Goal: Information Seeking & Learning: Learn about a topic

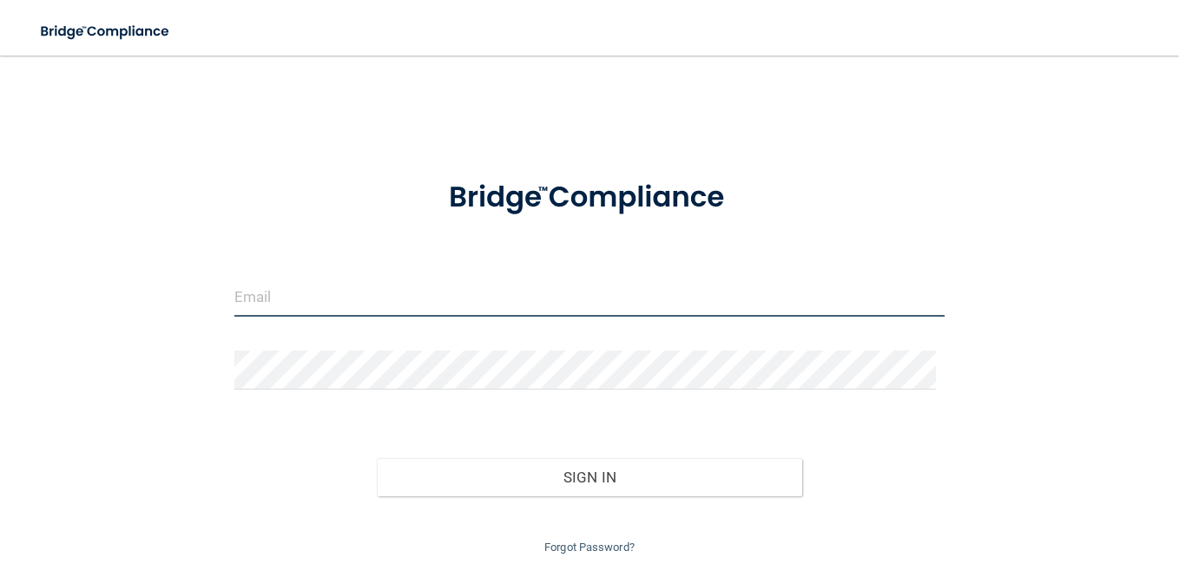
click at [241, 286] on input "email" at bounding box center [589, 297] width 710 height 39
type input "hainescitydental@aol.com"
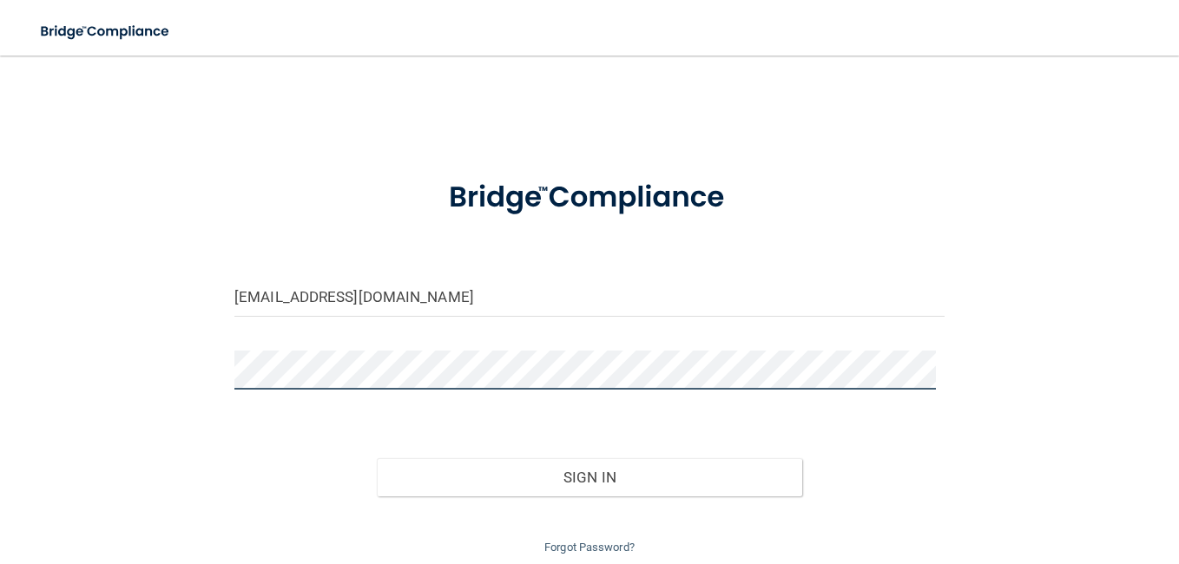
click at [377, 459] on button "Sign In" at bounding box center [590, 478] width 426 height 38
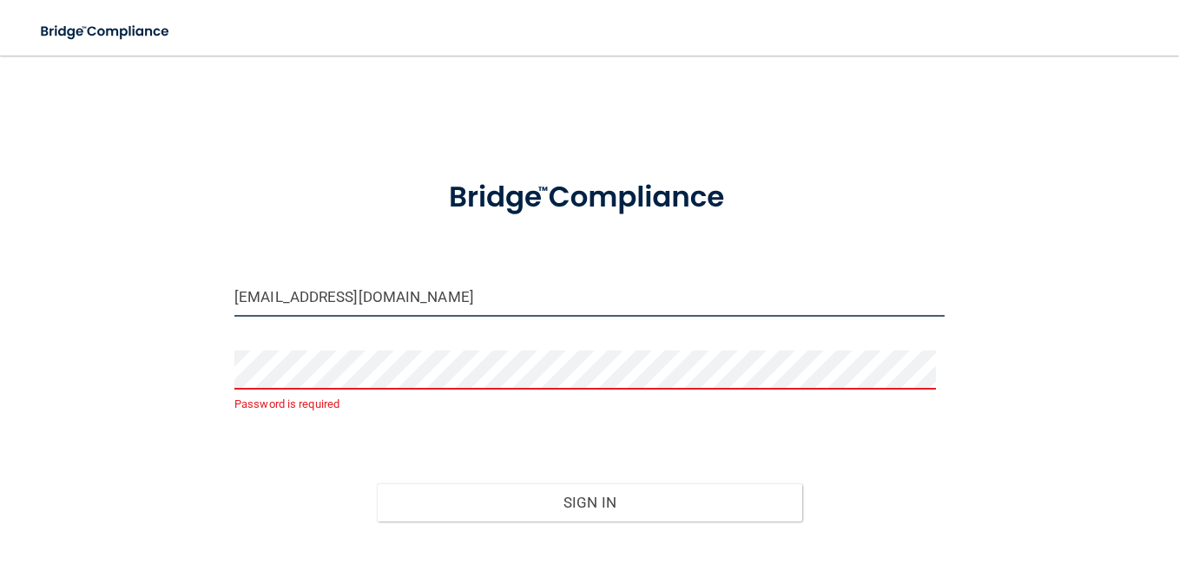
drag, startPoint x: 318, startPoint y: 316, endPoint x: 205, endPoint y: 316, distance: 112.9
click at [205, 315] on div "hainescitydental@aol.com Password is required Invalid email/password. You don't…" at bounding box center [590, 328] width 1110 height 511
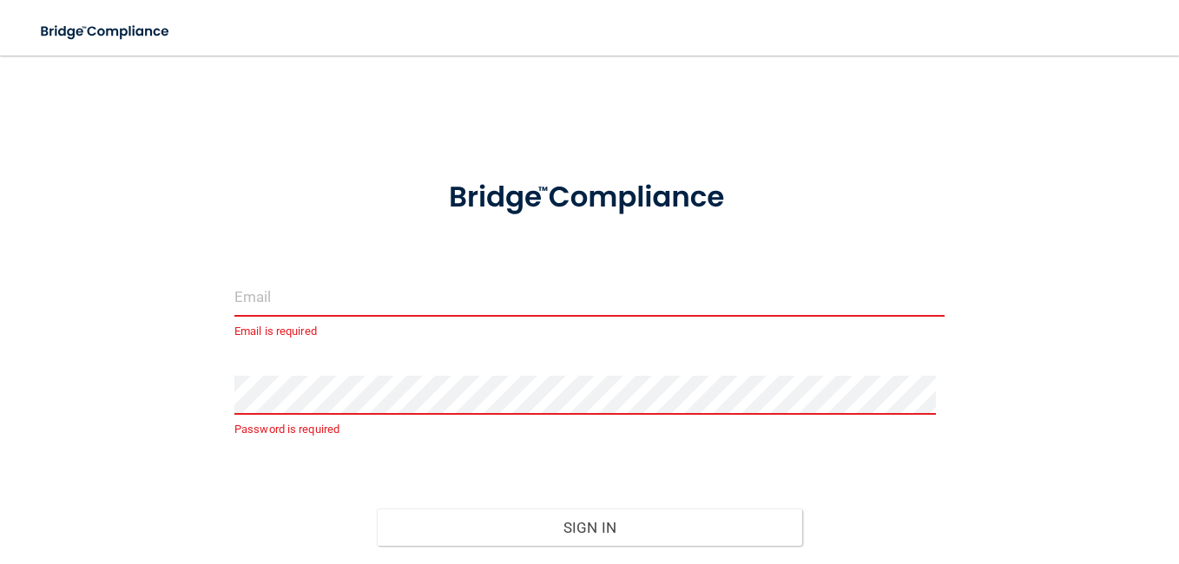
type input "B"
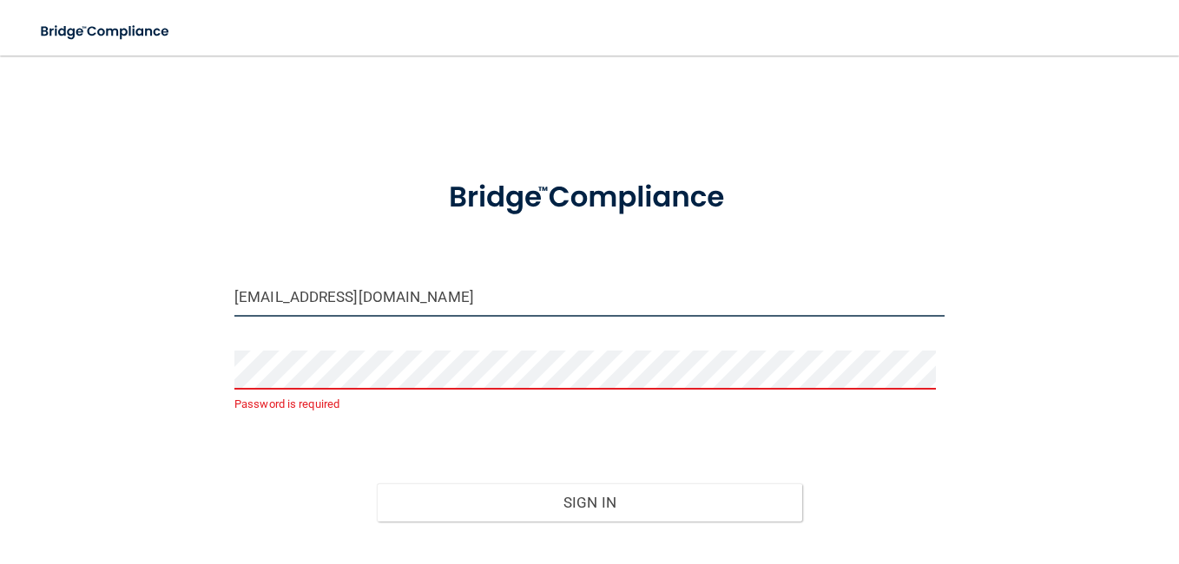
type input "[EMAIL_ADDRESS][DOMAIN_NAME]"
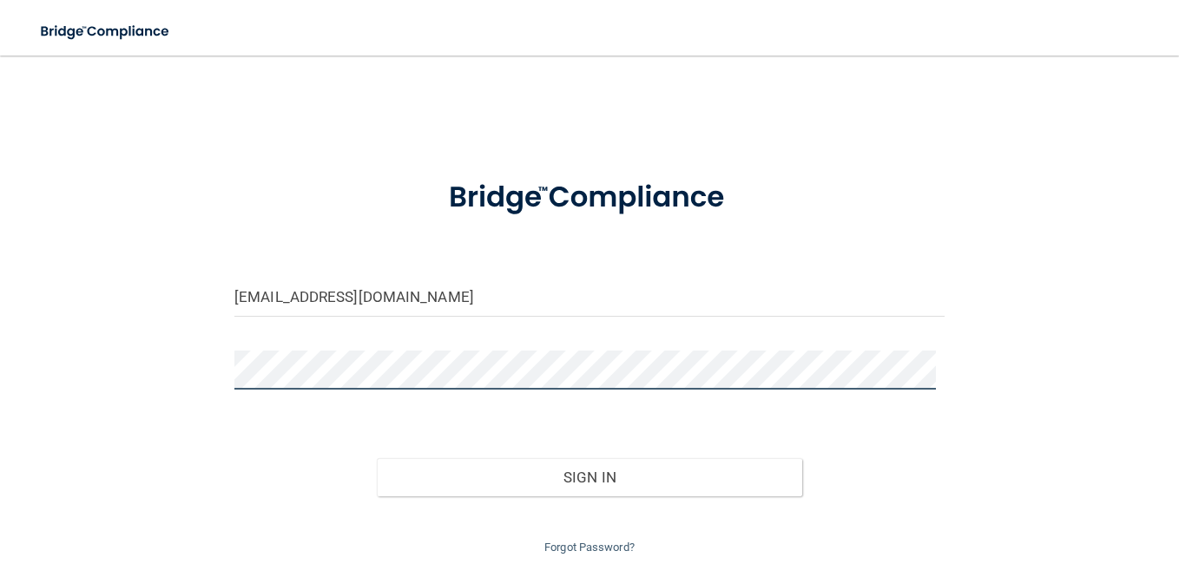
click at [377, 459] on button "Sign In" at bounding box center [590, 478] width 426 height 38
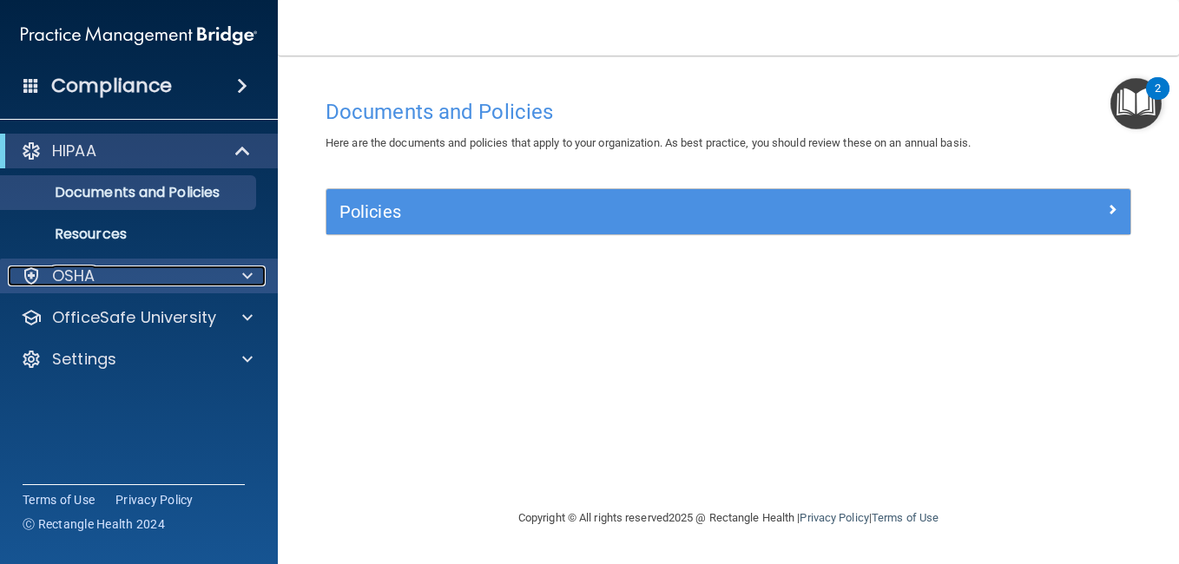
click at [195, 283] on div "OSHA" at bounding box center [115, 276] width 215 height 21
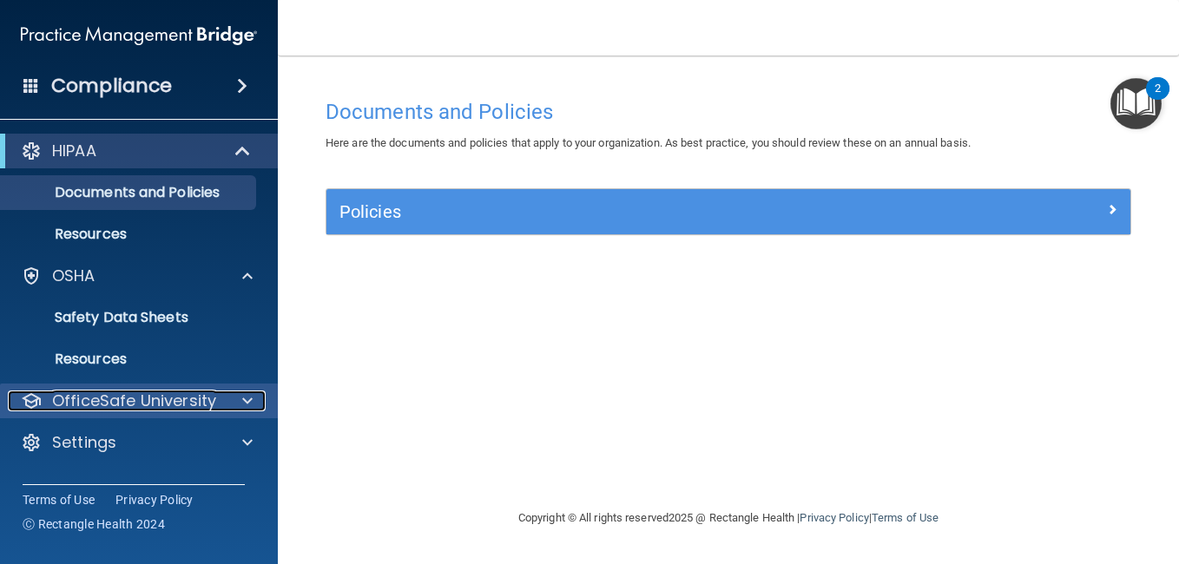
click at [237, 395] on div at bounding box center [244, 401] width 43 height 21
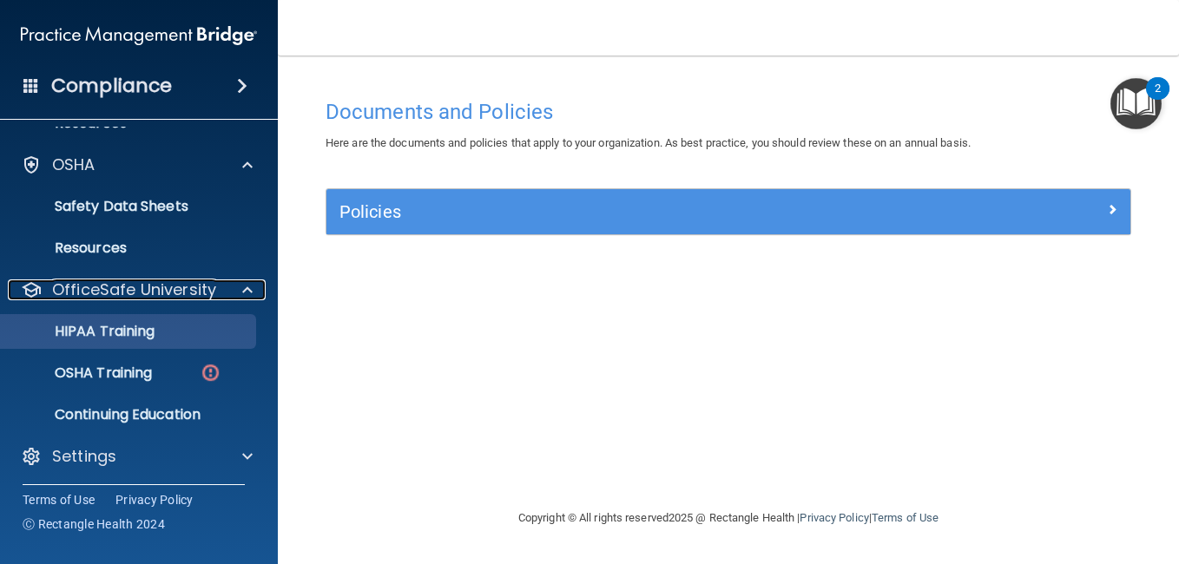
scroll to position [115, 0]
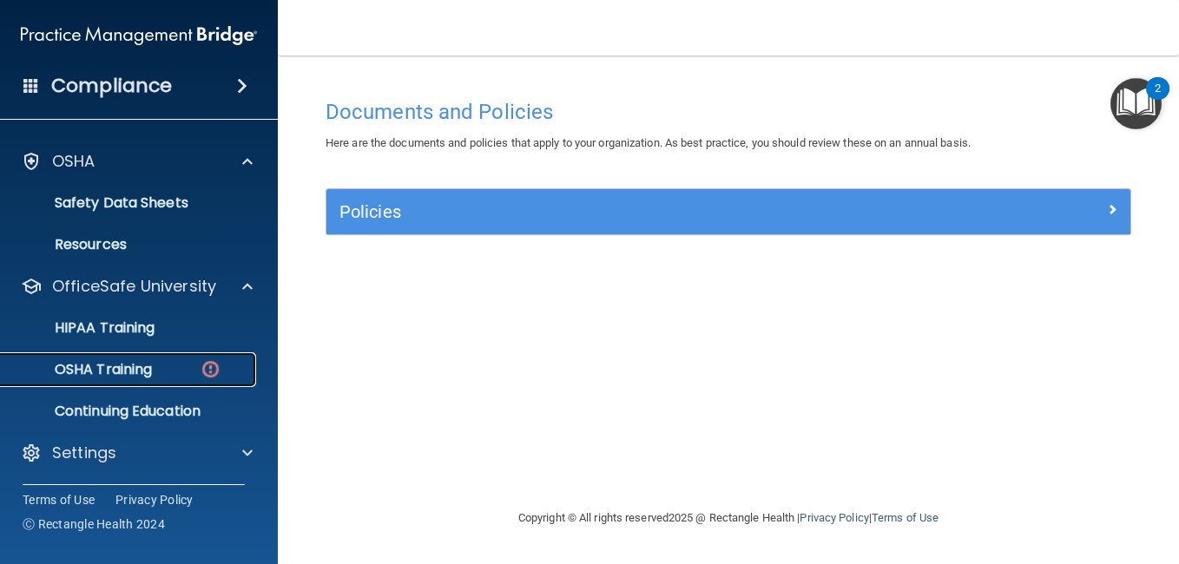
click at [139, 361] on p "OSHA Training" at bounding box center [81, 369] width 141 height 17
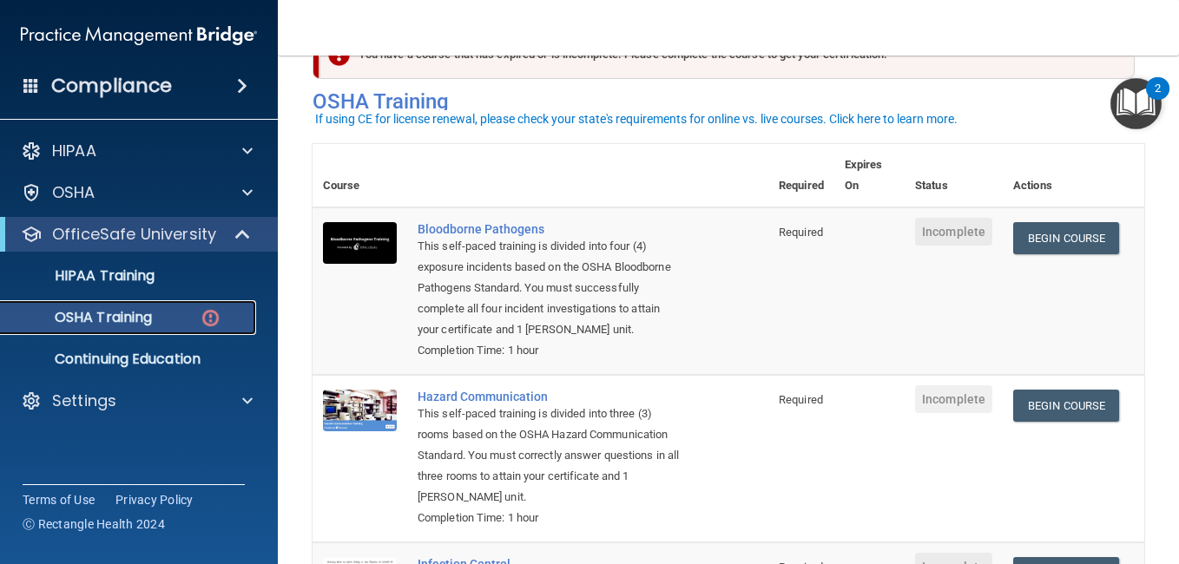
scroll to position [87, 0]
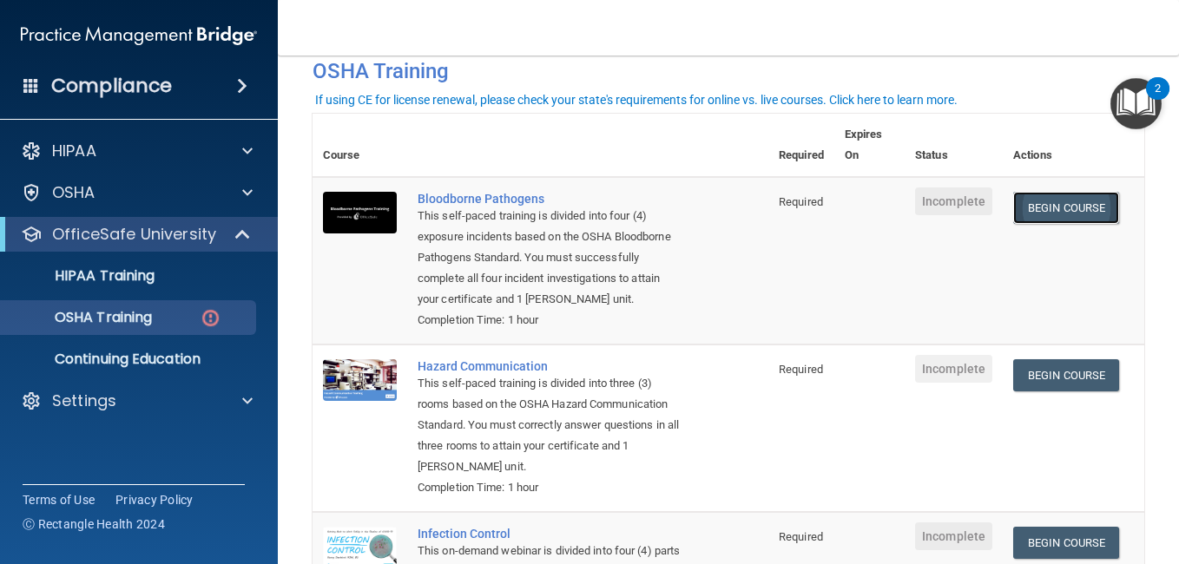
click at [1048, 208] on link "Begin Course" at bounding box center [1066, 208] width 106 height 32
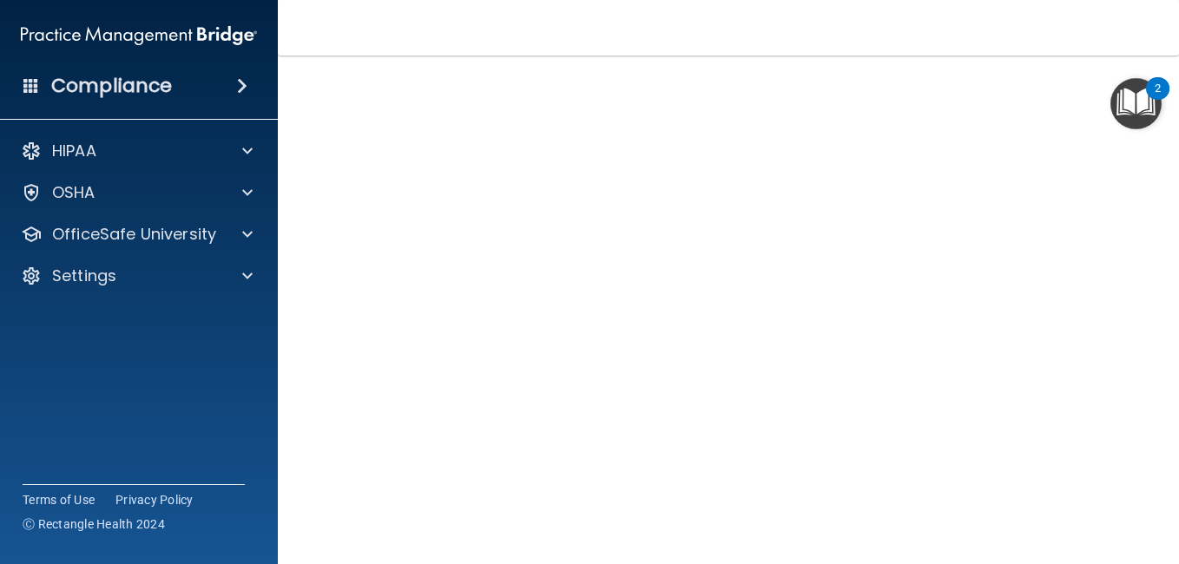
scroll to position [49, 0]
drag, startPoint x: 254, startPoint y: 225, endPoint x: 306, endPoint y: 243, distance: 54.4
click at [290, 240] on div "Compliance HIPAA Documents and Policies Report an Incident Business Associates …" at bounding box center [589, 282] width 1179 height 564
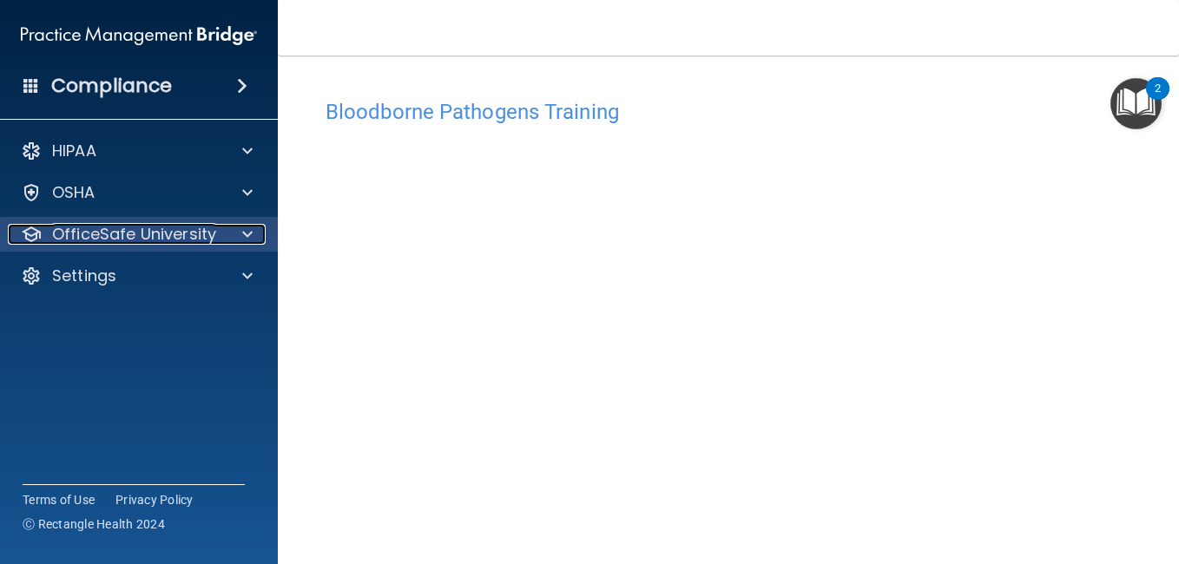
click at [201, 235] on p "OfficeSafe University" at bounding box center [134, 234] width 164 height 21
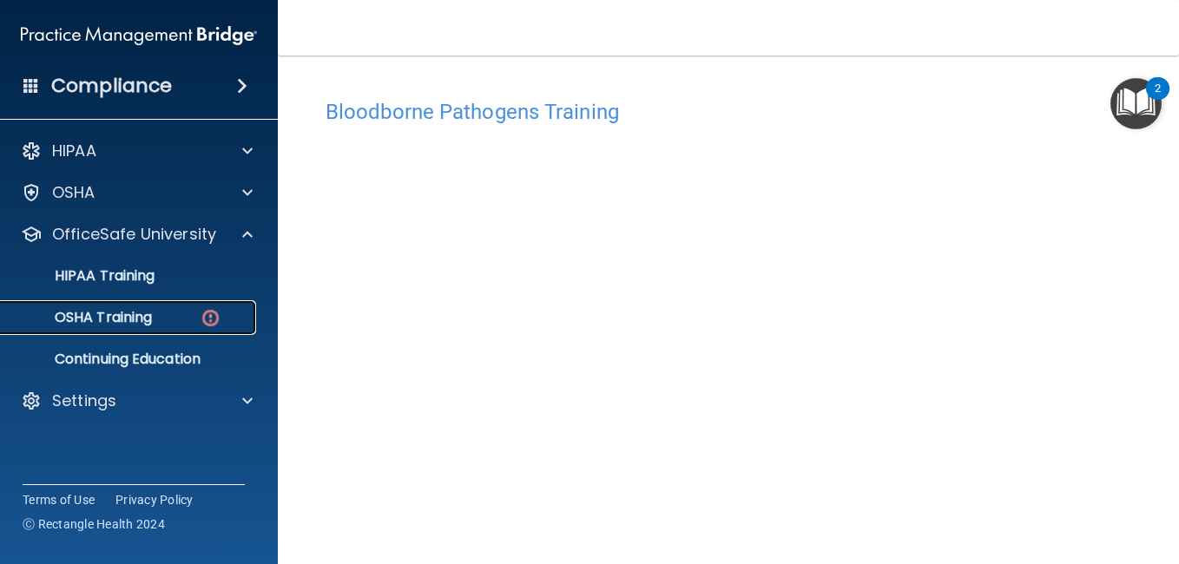
click at [195, 309] on div "OSHA Training" at bounding box center [129, 317] width 237 height 17
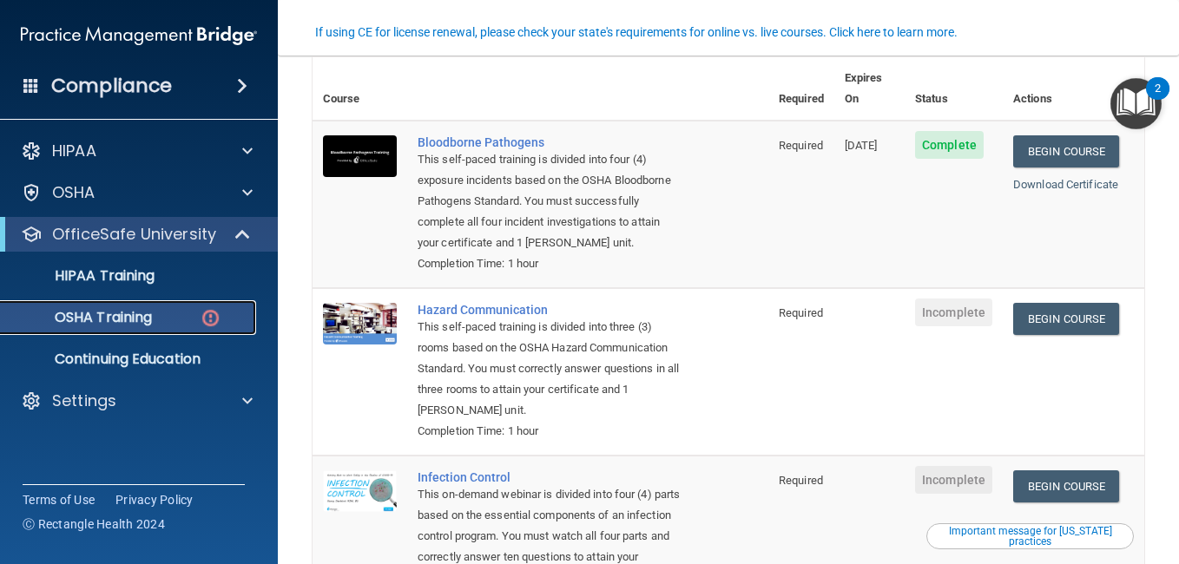
scroll to position [174, 0]
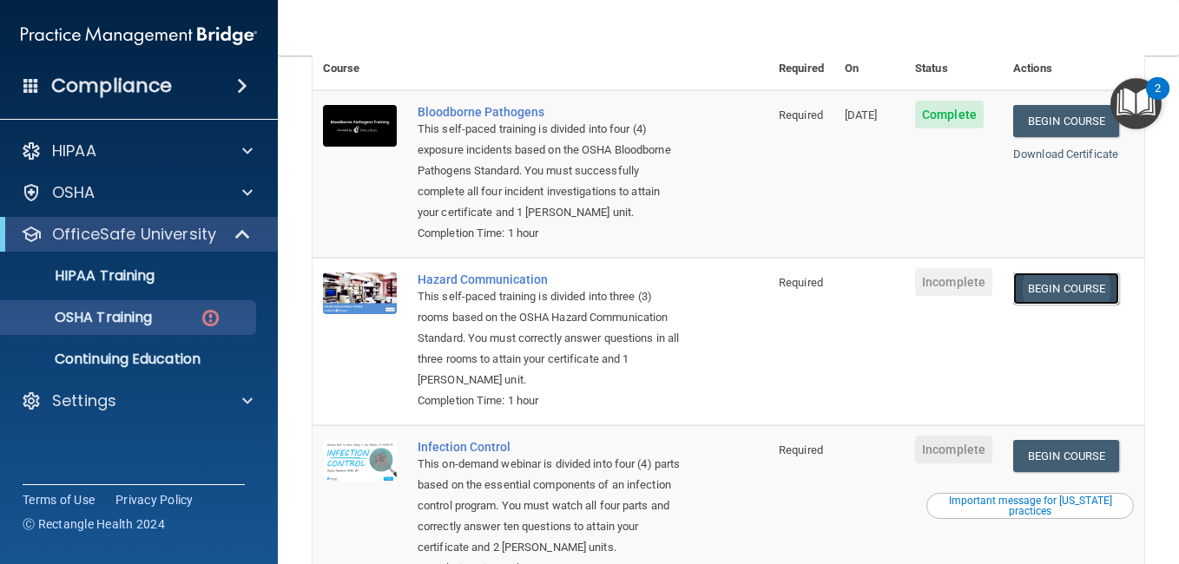
click at [1055, 283] on link "Begin Course" at bounding box center [1066, 289] width 106 height 32
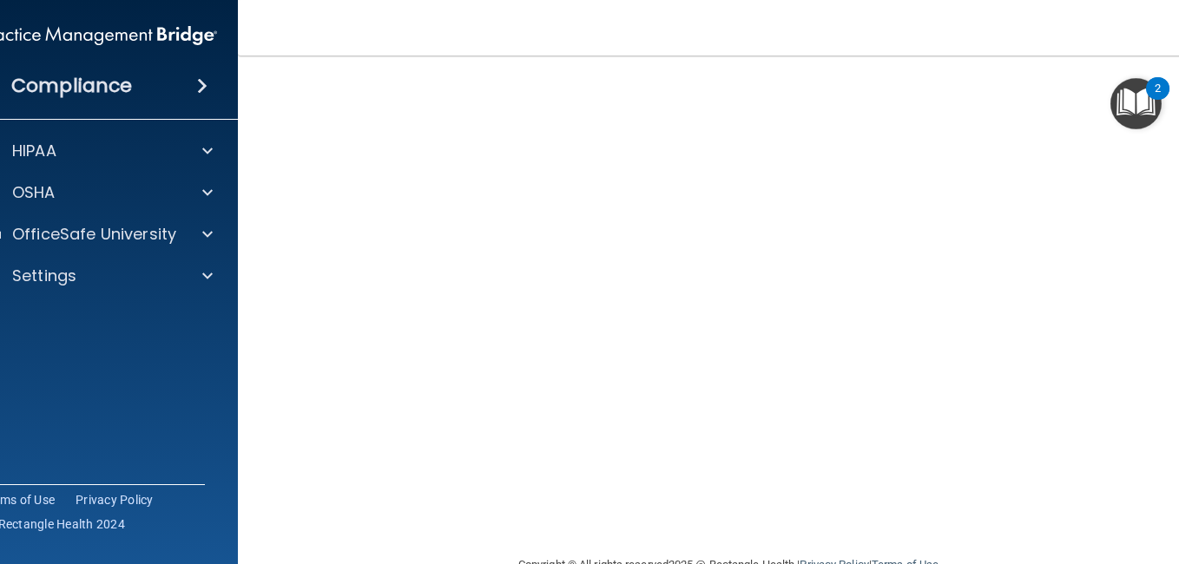
scroll to position [89, 0]
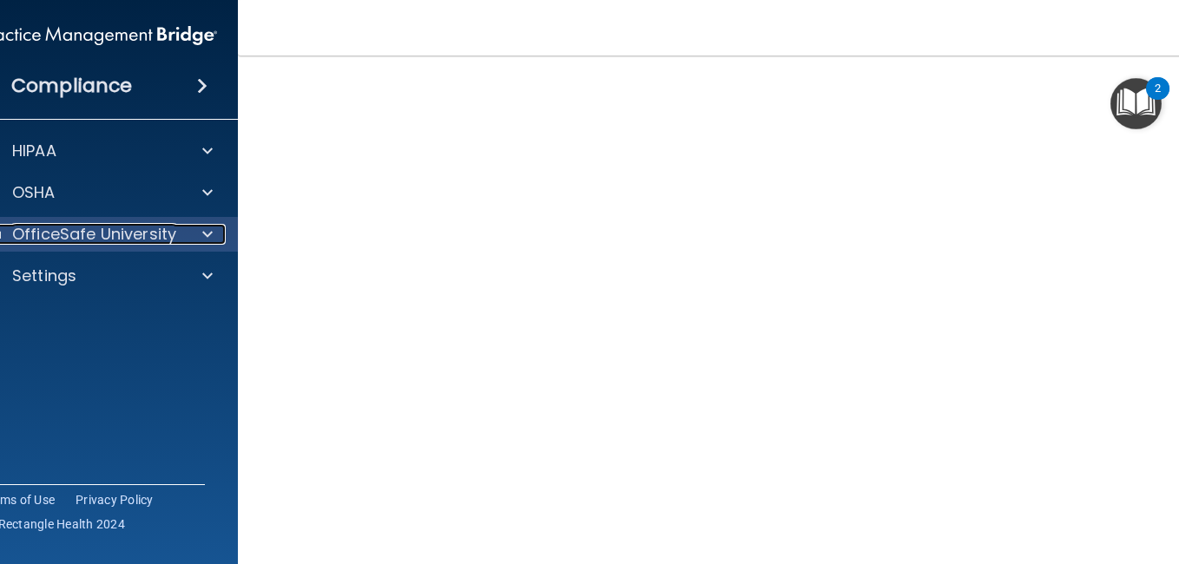
click at [202, 229] on span at bounding box center [207, 234] width 10 height 21
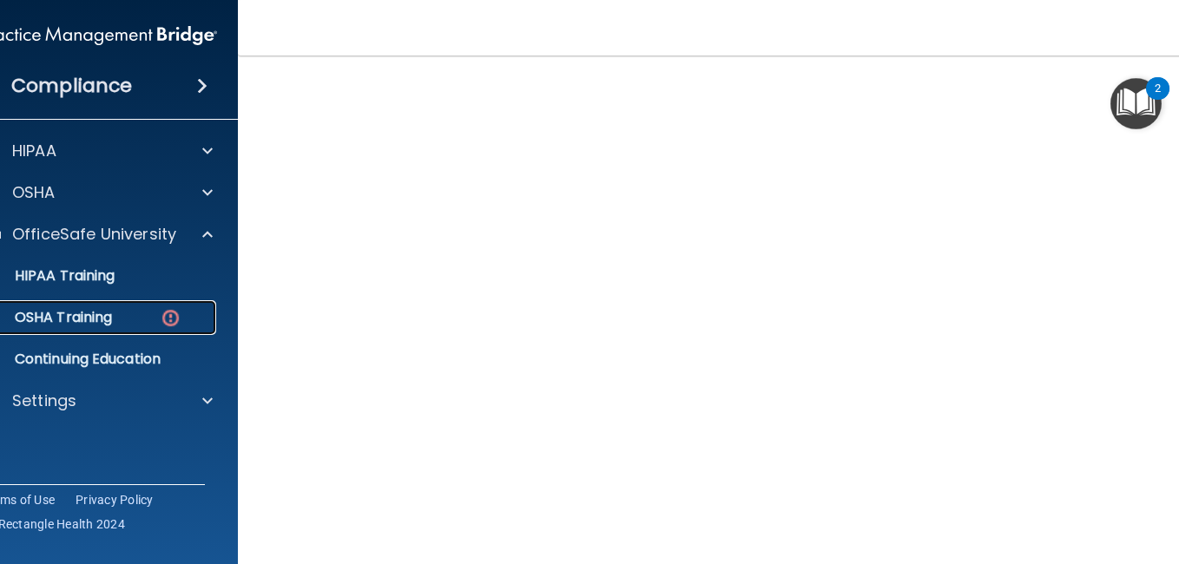
click at [130, 311] on div "OSHA Training" at bounding box center [89, 317] width 237 height 17
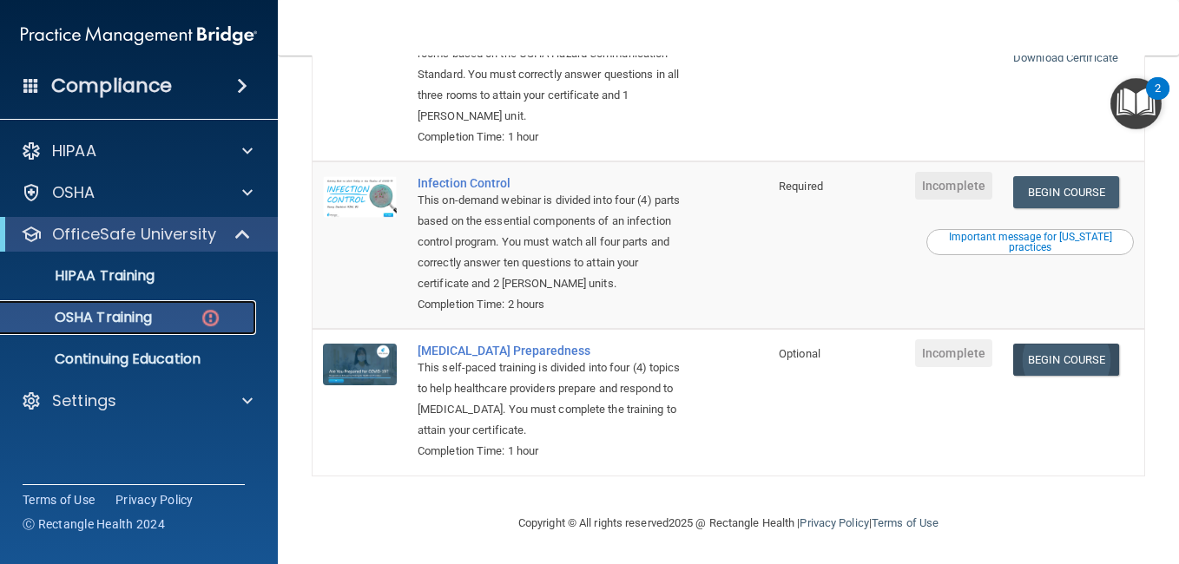
scroll to position [443, 0]
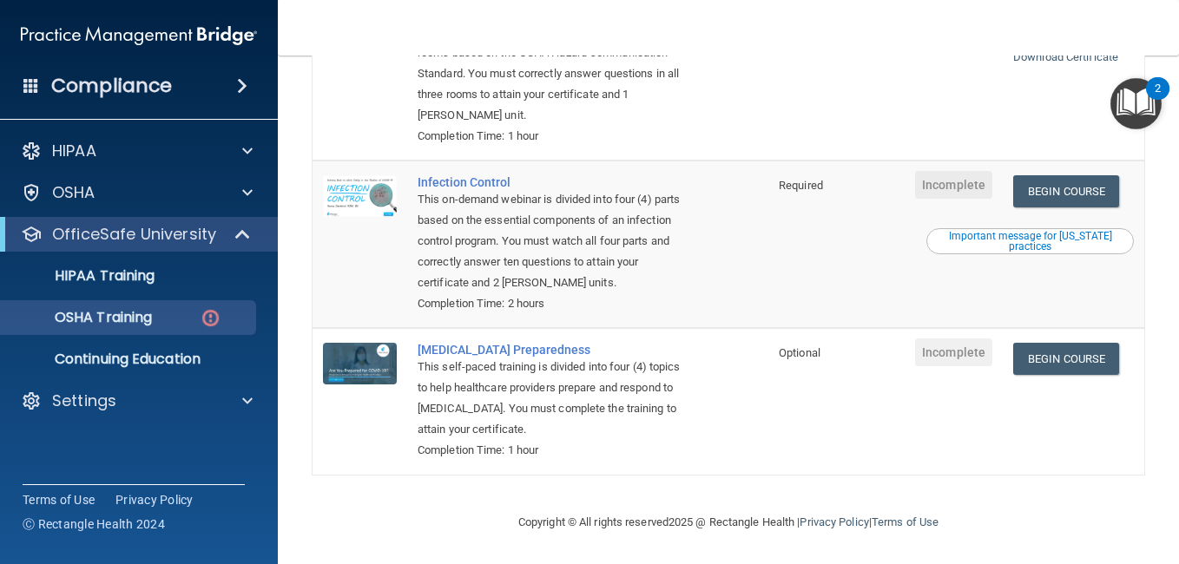
click at [1034, 239] on div "Important message for [US_STATE] practices" at bounding box center [1030, 241] width 202 height 21
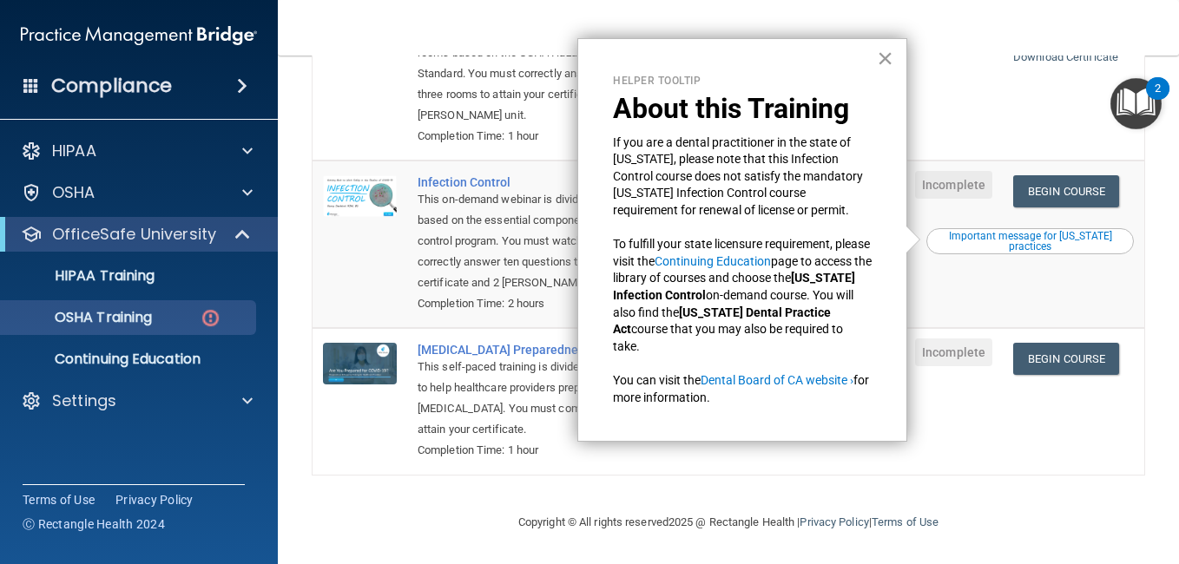
click at [881, 46] on button "×" at bounding box center [885, 58] width 16 height 28
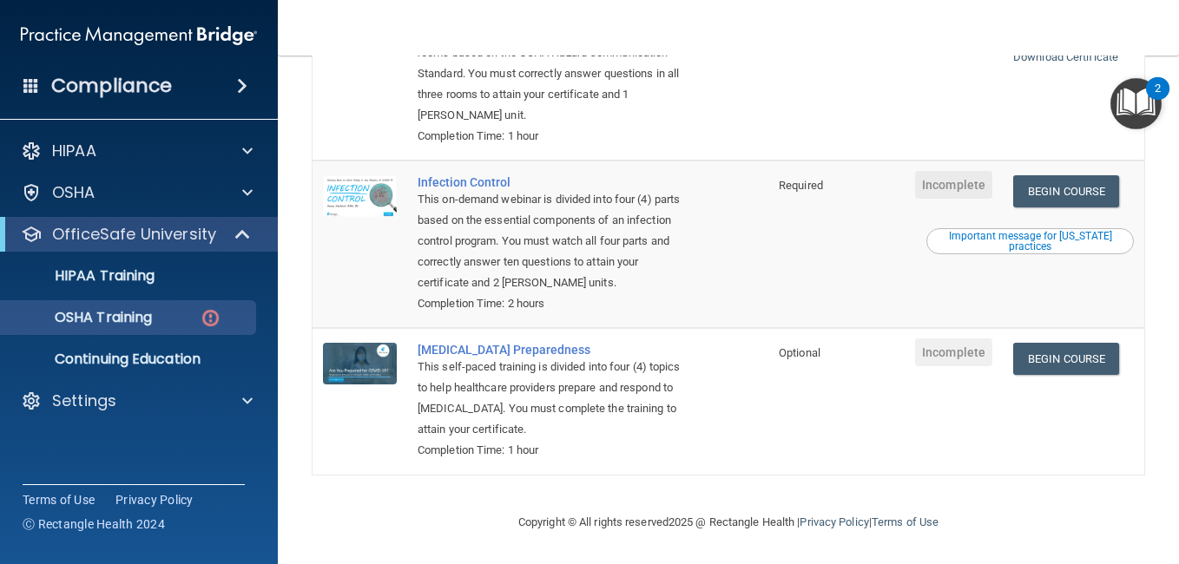
click at [1026, 166] on td "Begin Course Download Certificate Important message for California practices" at bounding box center [1074, 245] width 142 height 168
click at [1026, 194] on link "Begin Course" at bounding box center [1066, 191] width 106 height 32
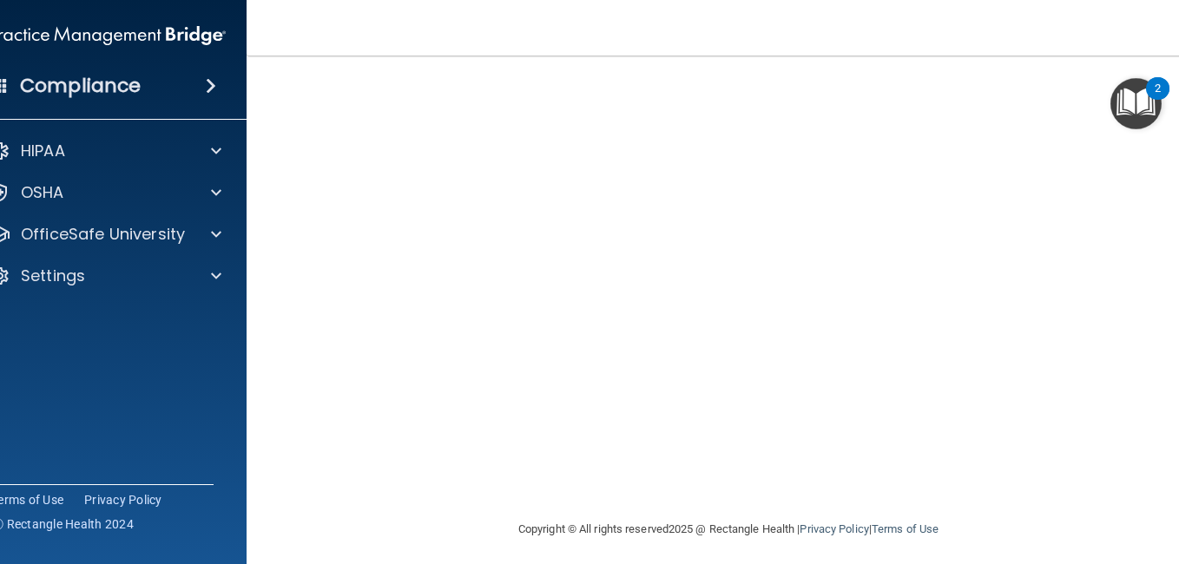
scroll to position [174, 0]
click at [211, 198] on span at bounding box center [216, 192] width 10 height 21
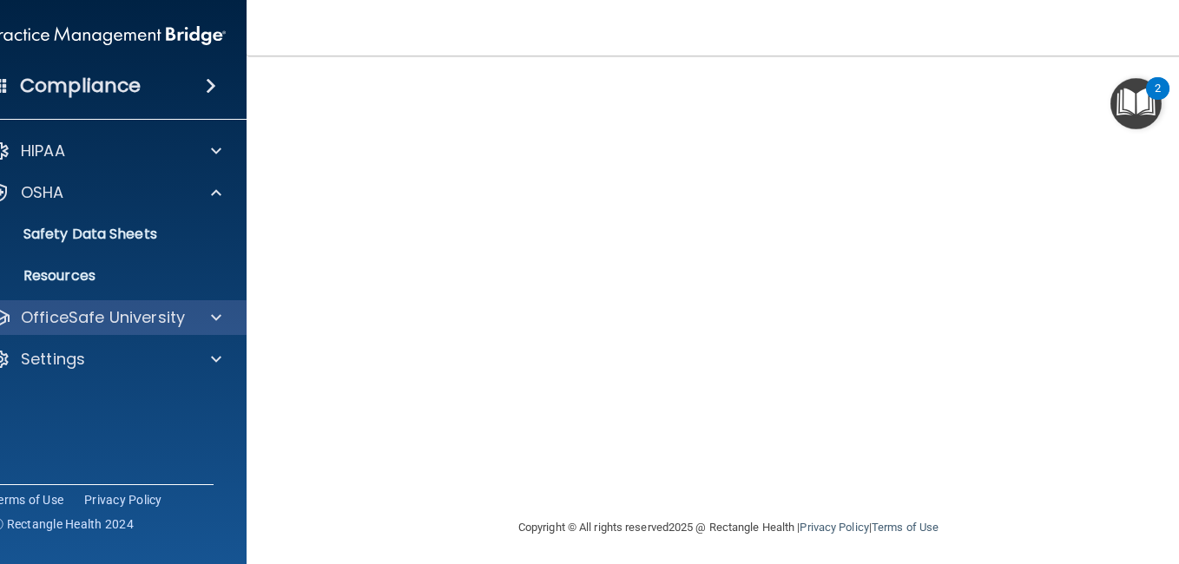
click at [230, 325] on div "OfficeSafe University" at bounding box center [108, 317] width 279 height 35
click at [211, 315] on span at bounding box center [216, 317] width 10 height 21
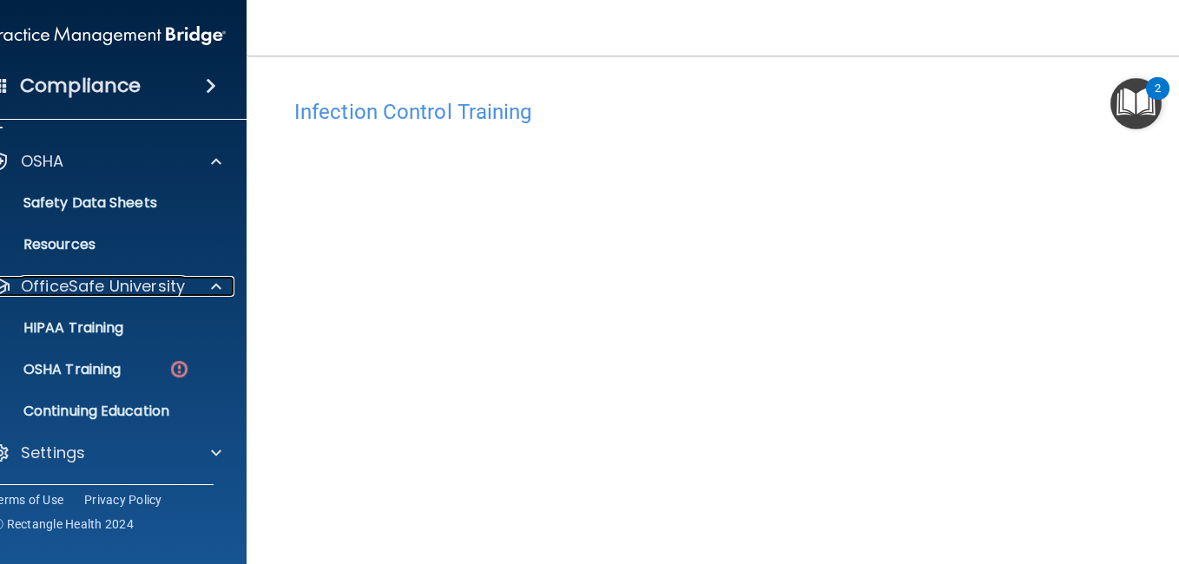
scroll to position [87, 0]
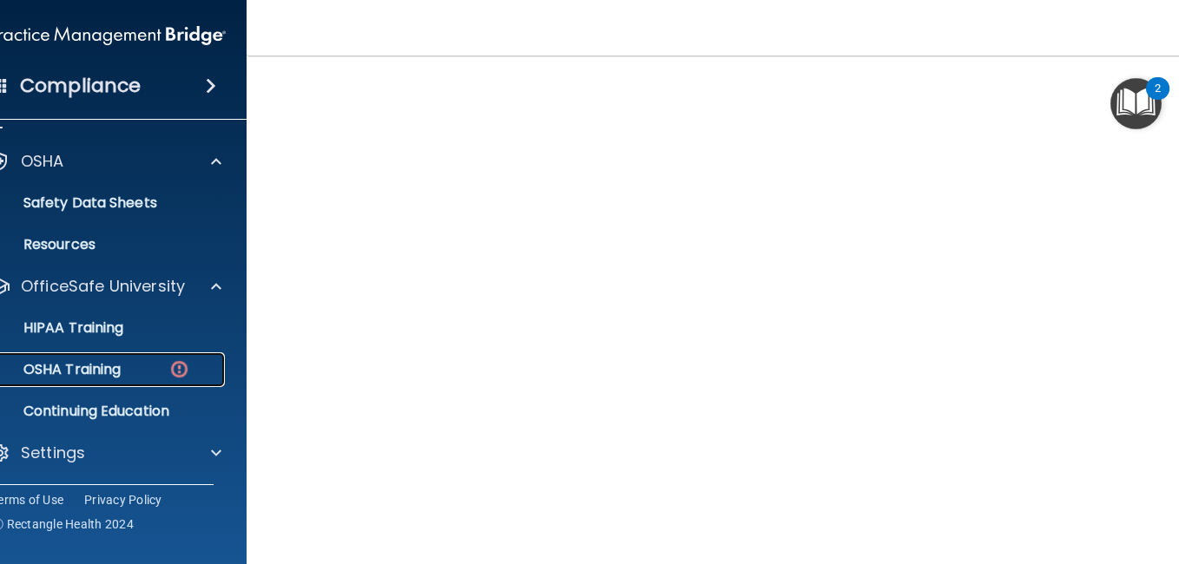
click at [168, 377] on img at bounding box center [179, 370] width 22 height 22
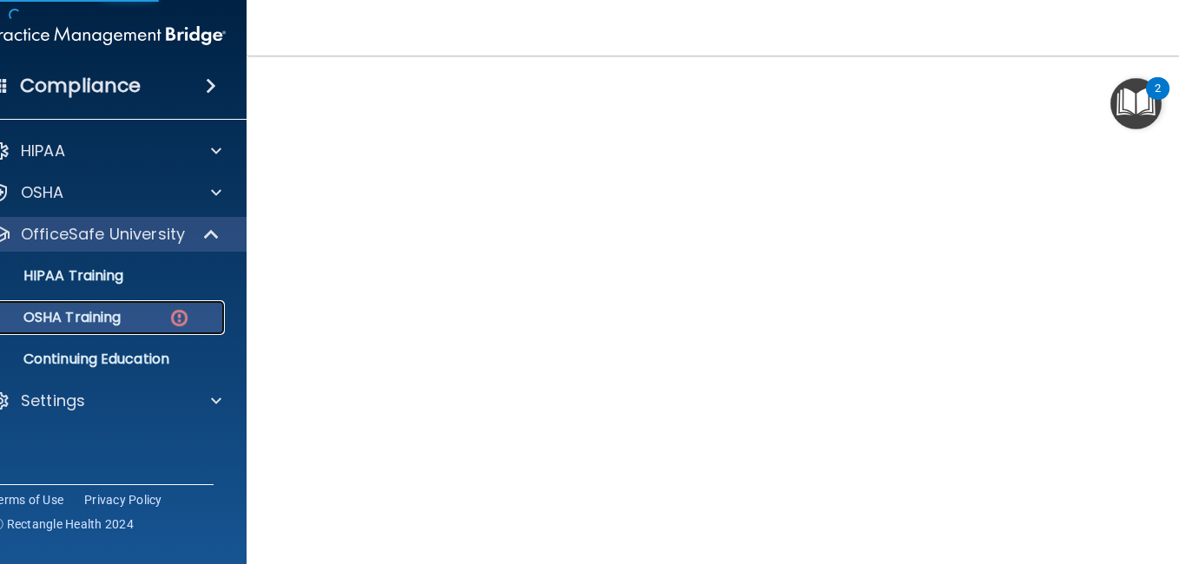
click at [181, 317] on img at bounding box center [179, 318] width 22 height 22
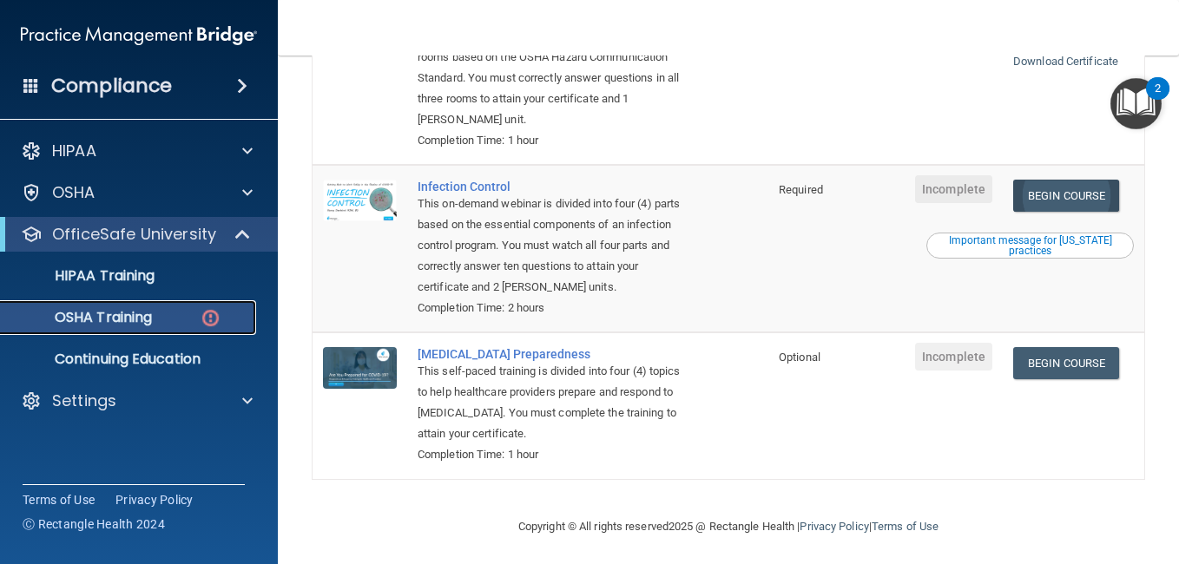
scroll to position [443, 0]
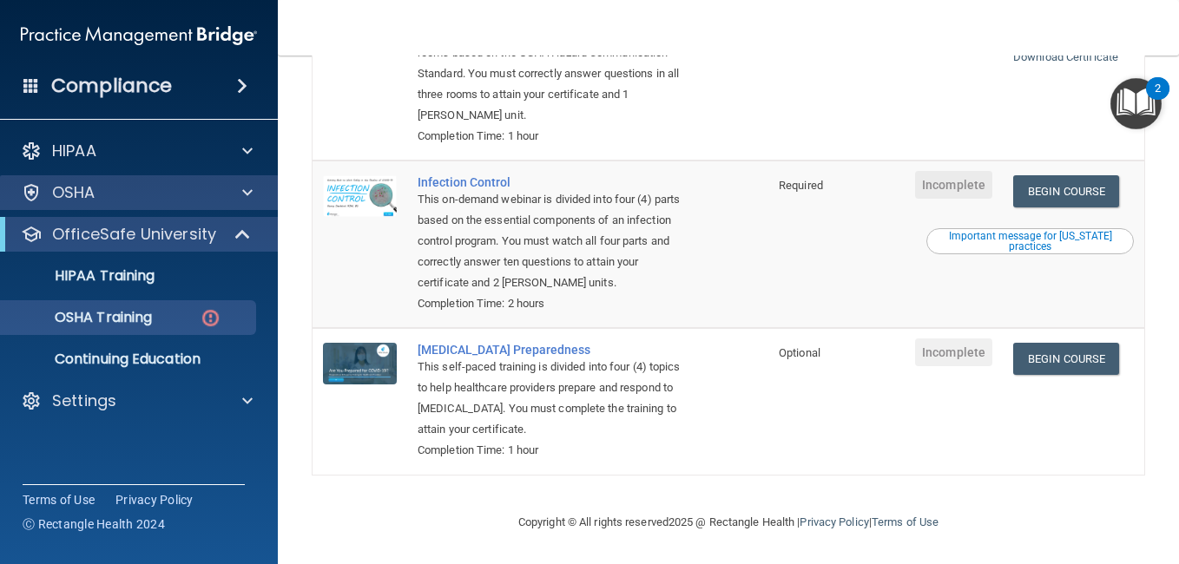
click at [243, 205] on div "OSHA" at bounding box center [139, 192] width 279 height 35
click at [234, 181] on div "OSHA" at bounding box center [139, 192] width 279 height 35
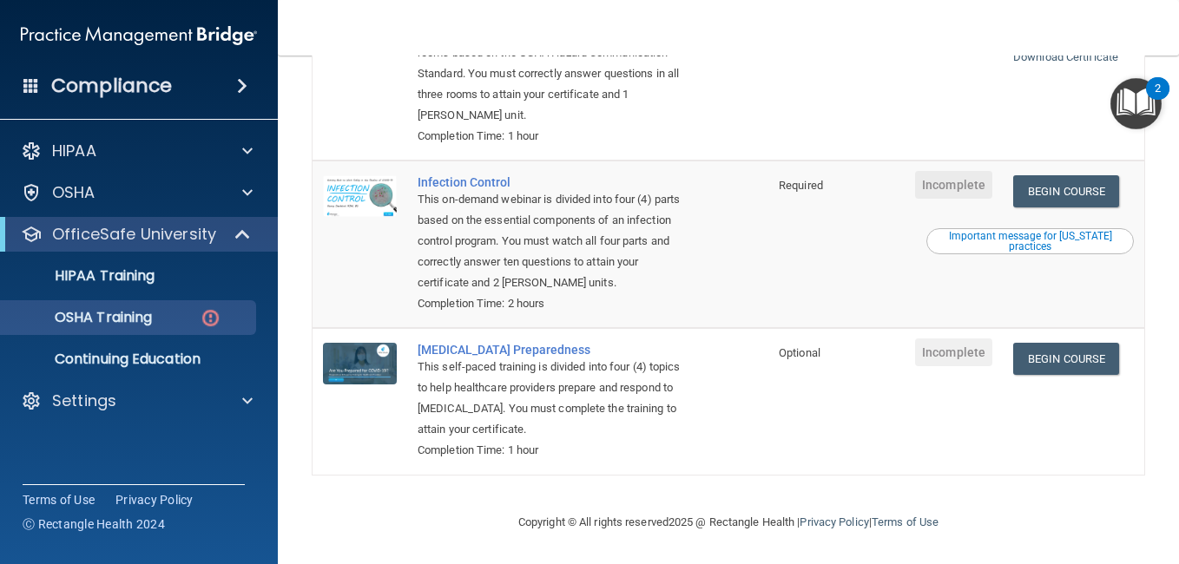
click at [225, 255] on ul "HIPAA Training OSHA Training Continuing Education" at bounding box center [140, 314] width 314 height 125
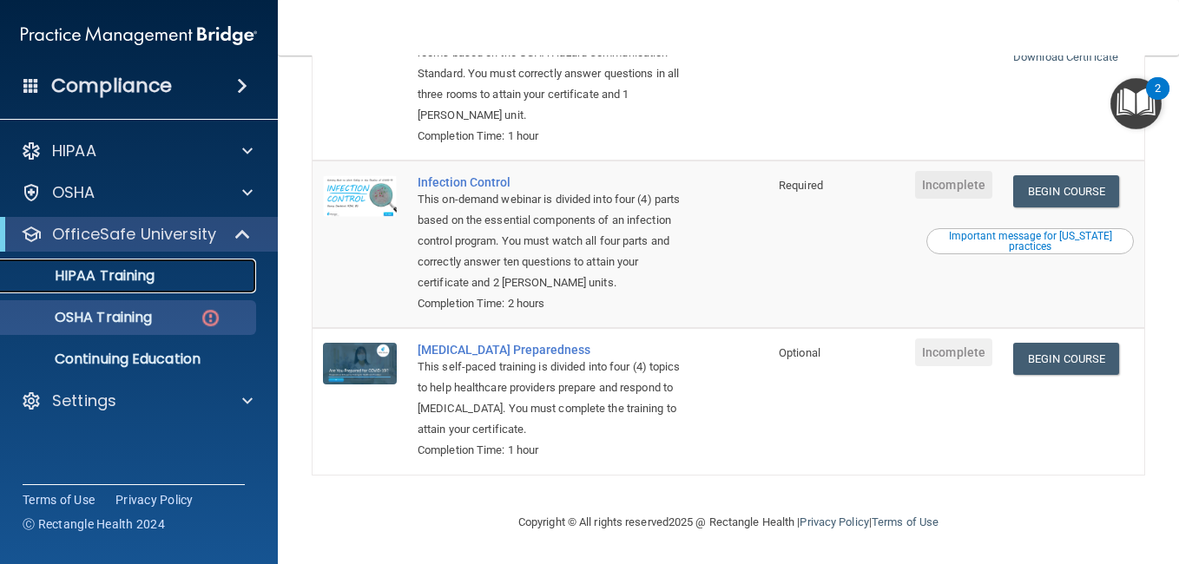
click at [232, 291] on link "HIPAA Training" at bounding box center [120, 276] width 274 height 35
